Goal: Task Accomplishment & Management: Use online tool/utility

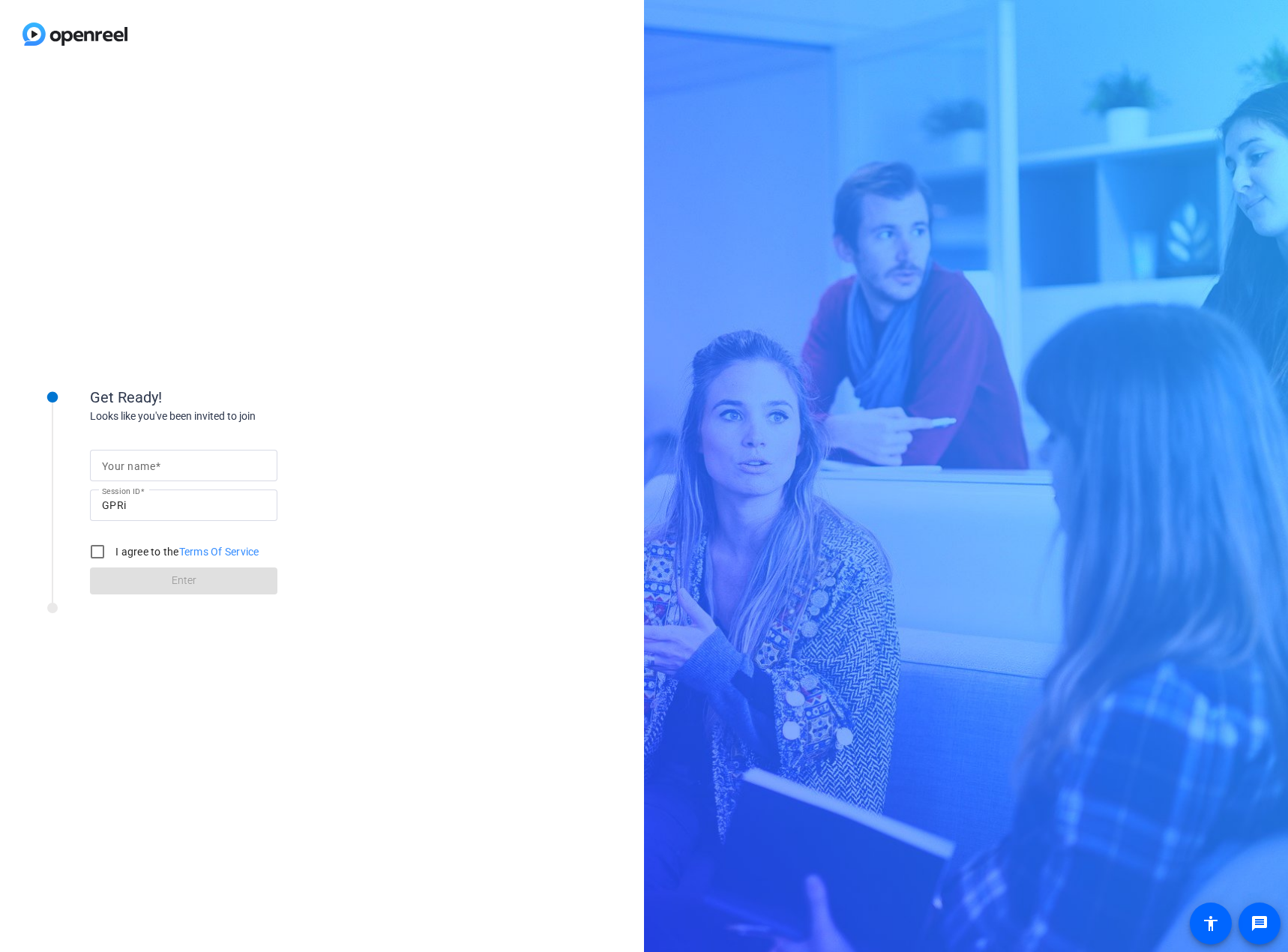
click at [148, 463] on mat-label "Your name" at bounding box center [129, 466] width 53 height 12
click at [148, 463] on input "Your name" at bounding box center [184, 465] width 163 height 18
type input "[PERSON_NAME]"
click at [98, 550] on input "I agree to the Terms Of Service" at bounding box center [97, 551] width 30 height 30
checkbox input "true"
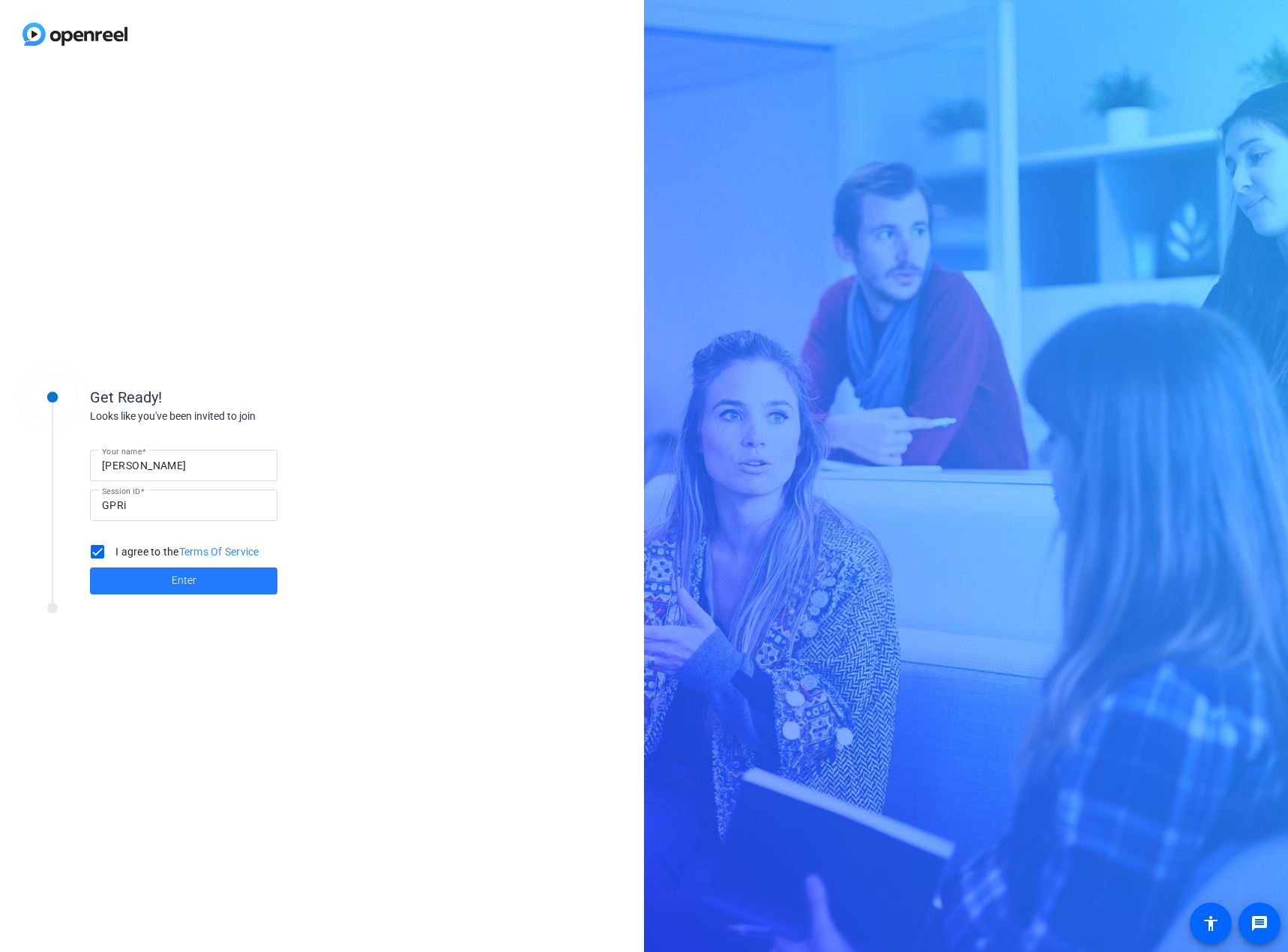
click at [167, 582] on span at bounding box center [184, 581] width 188 height 36
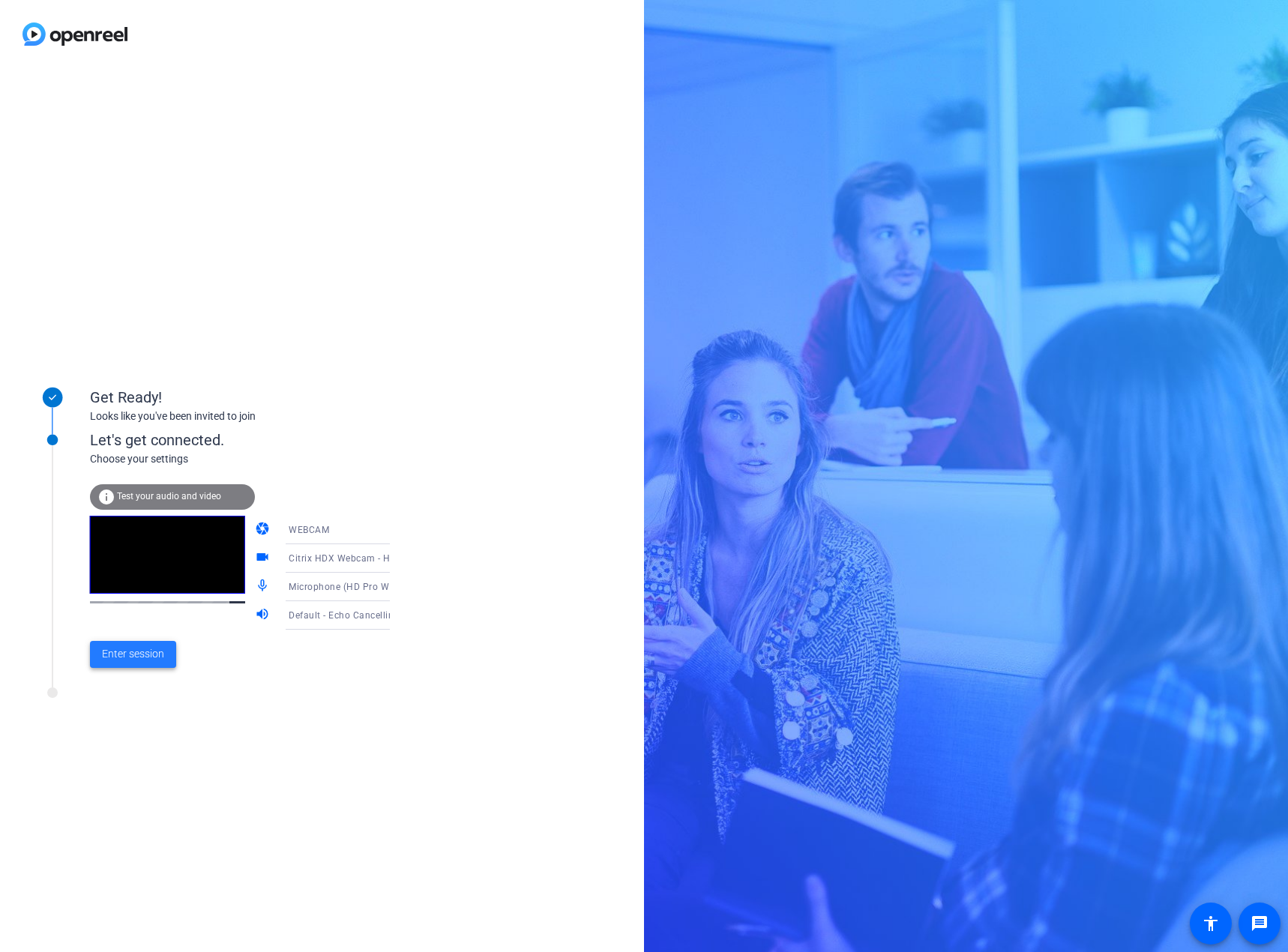
click at [150, 650] on span "Enter session" at bounding box center [133, 654] width 62 height 15
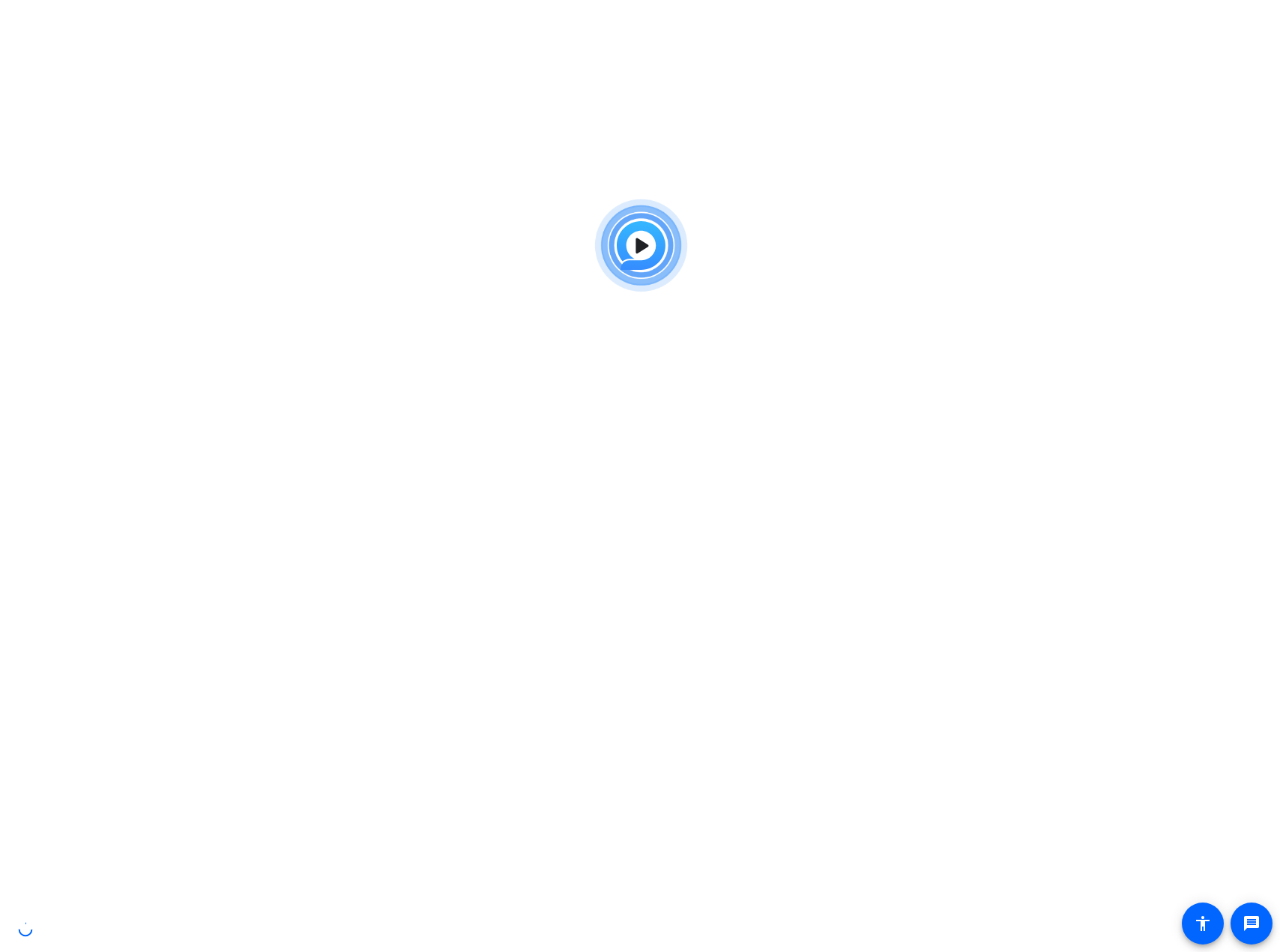
click at [634, 243] on img at bounding box center [641, 245] width 110 height 108
click at [638, 245] on img at bounding box center [641, 245] width 110 height 108
click at [646, 247] on img at bounding box center [641, 245] width 110 height 108
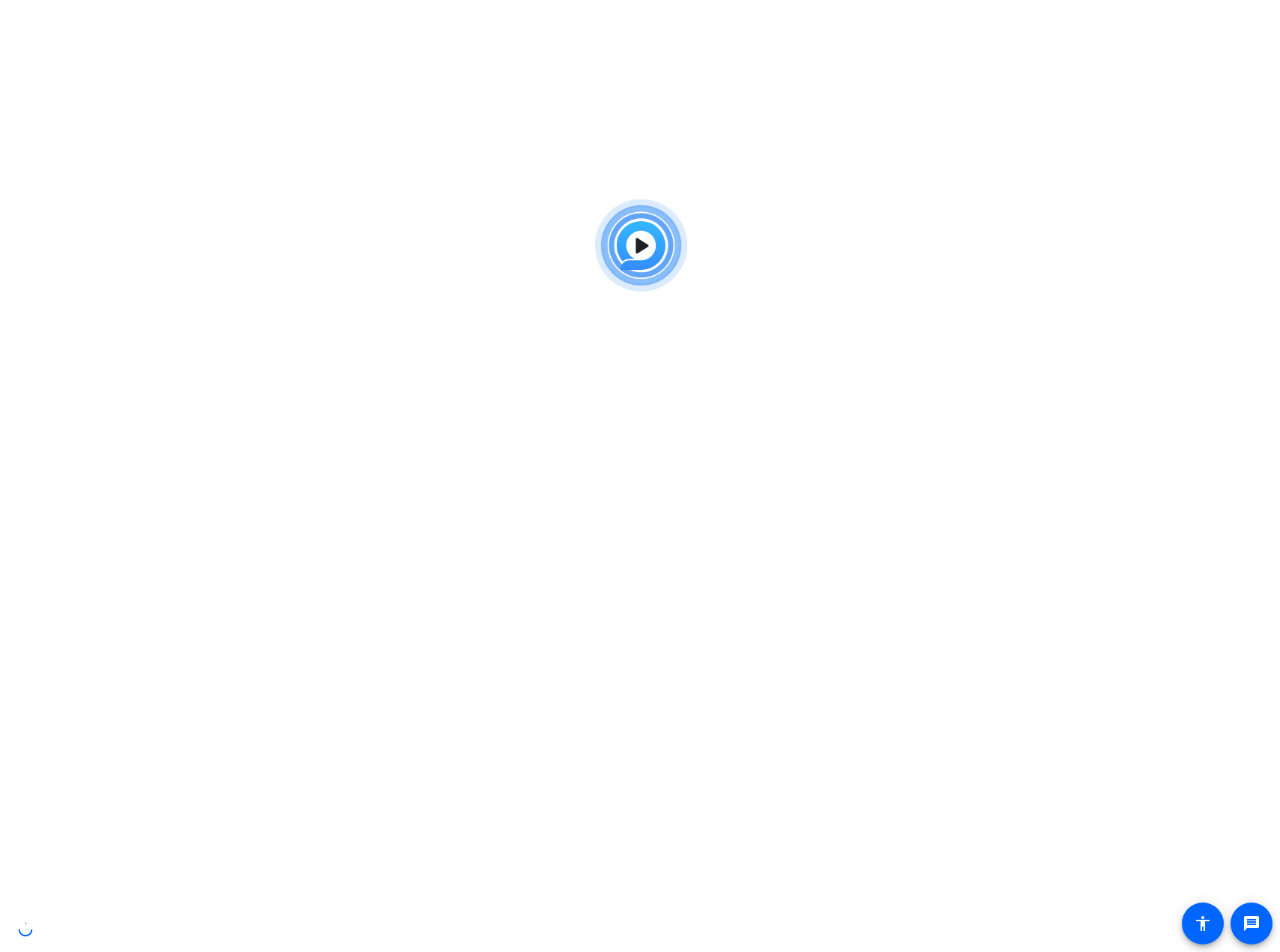
click at [646, 247] on img at bounding box center [641, 245] width 110 height 108
click at [434, 596] on body "Accessibility Screen-Reader Guide, Feedback, and Issue Reporting | New window m…" at bounding box center [640, 667] width 1280 height 952
click at [641, 243] on img at bounding box center [641, 245] width 110 height 108
drag, startPoint x: 512, startPoint y: 552, endPoint x: 487, endPoint y: 517, distance: 43.0
click at [512, 552] on body "Accessibility Screen-Reader Guide, Feedback, and Issue Reporting | New window m…" at bounding box center [640, 667] width 1280 height 952
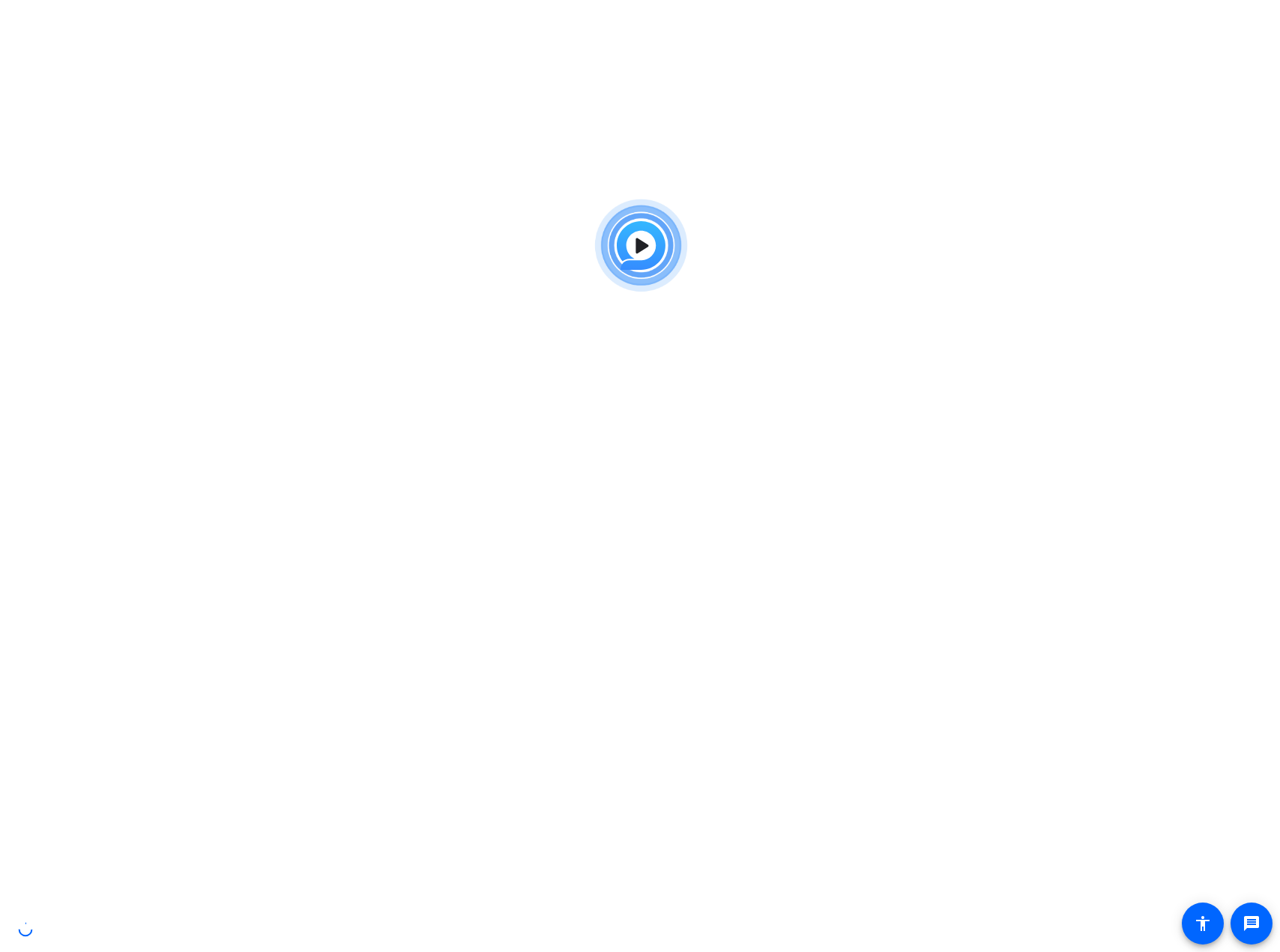
click at [638, 239] on img at bounding box center [641, 245] width 110 height 108
